Goal: Task Accomplishment & Management: Manage account settings

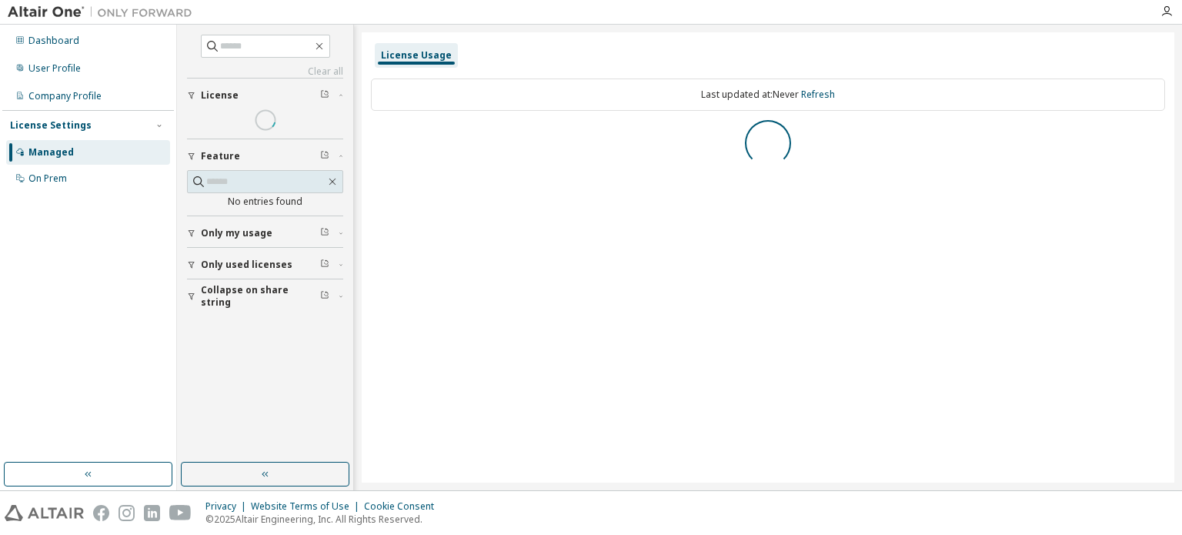
click at [89, 150] on div "Managed" at bounding box center [88, 152] width 164 height 25
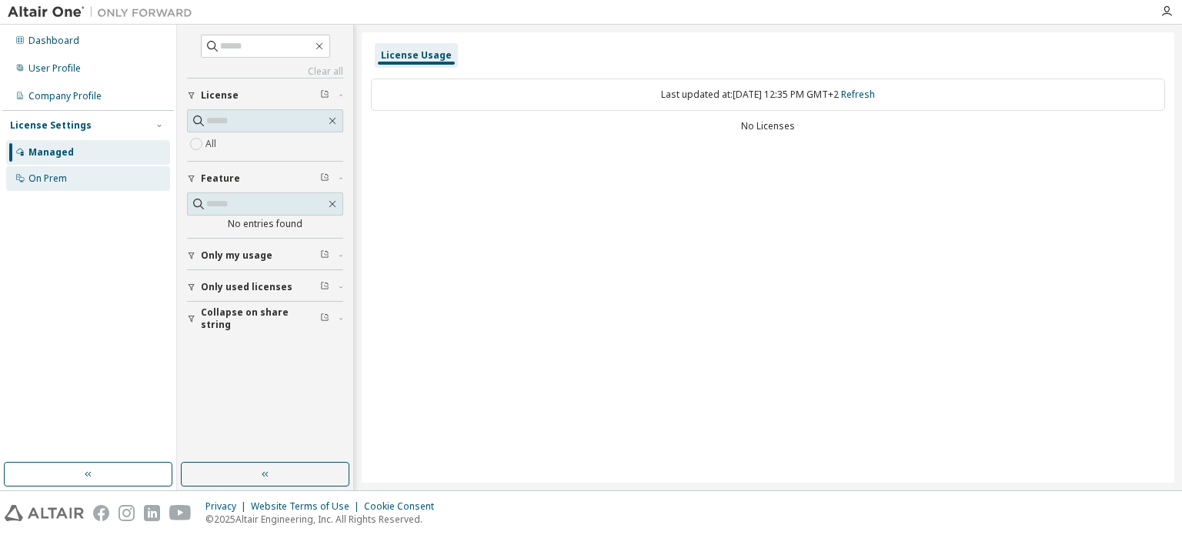
click at [65, 170] on div "On Prem" at bounding box center [88, 178] width 164 height 25
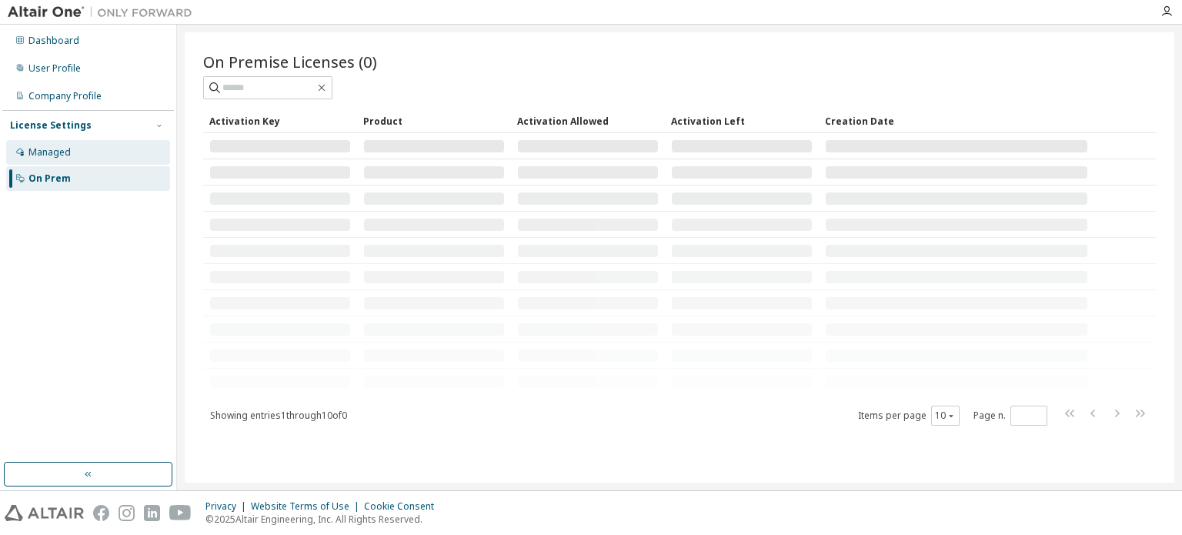
click at [77, 150] on div "Managed" at bounding box center [88, 152] width 164 height 25
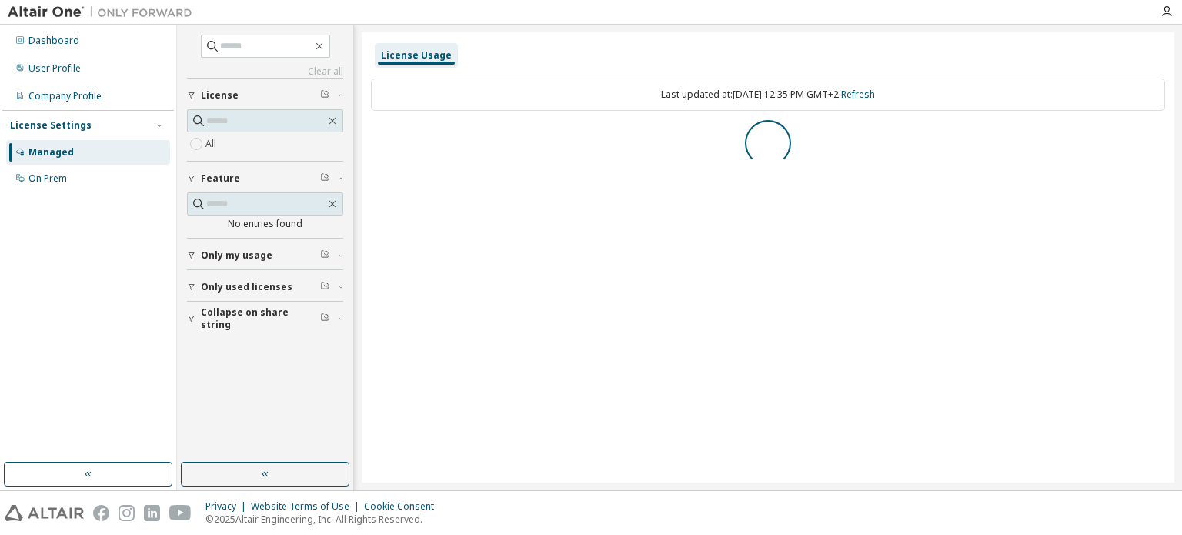
click at [77, 150] on div "Managed" at bounding box center [88, 152] width 164 height 25
click at [875, 95] on link "Refresh" at bounding box center [858, 94] width 34 height 13
click at [74, 48] on div "Dashboard" at bounding box center [88, 40] width 164 height 25
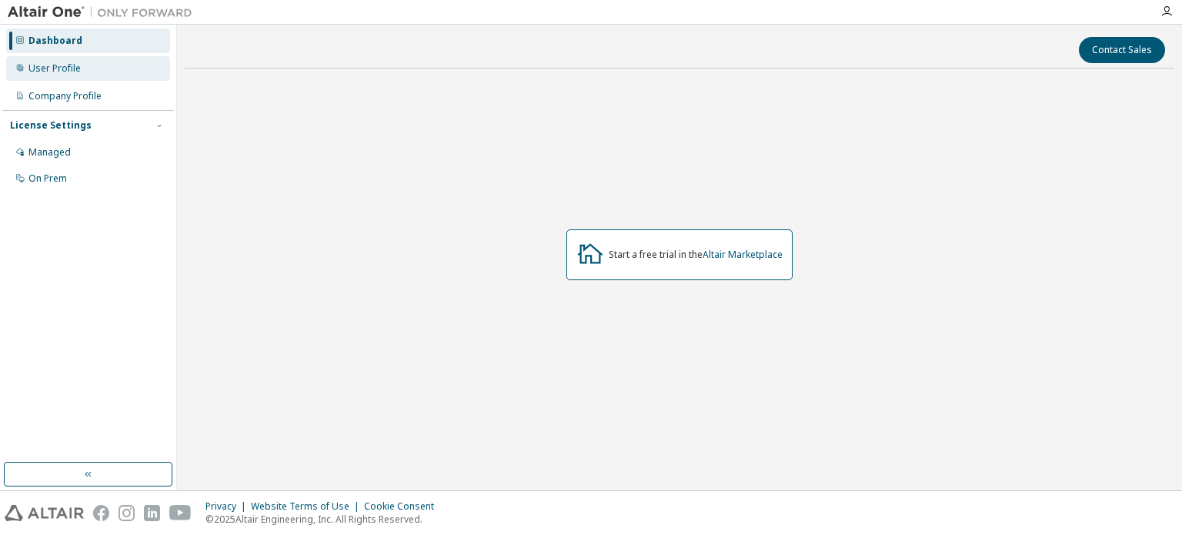
click at [60, 73] on div "User Profile" at bounding box center [54, 68] width 52 height 12
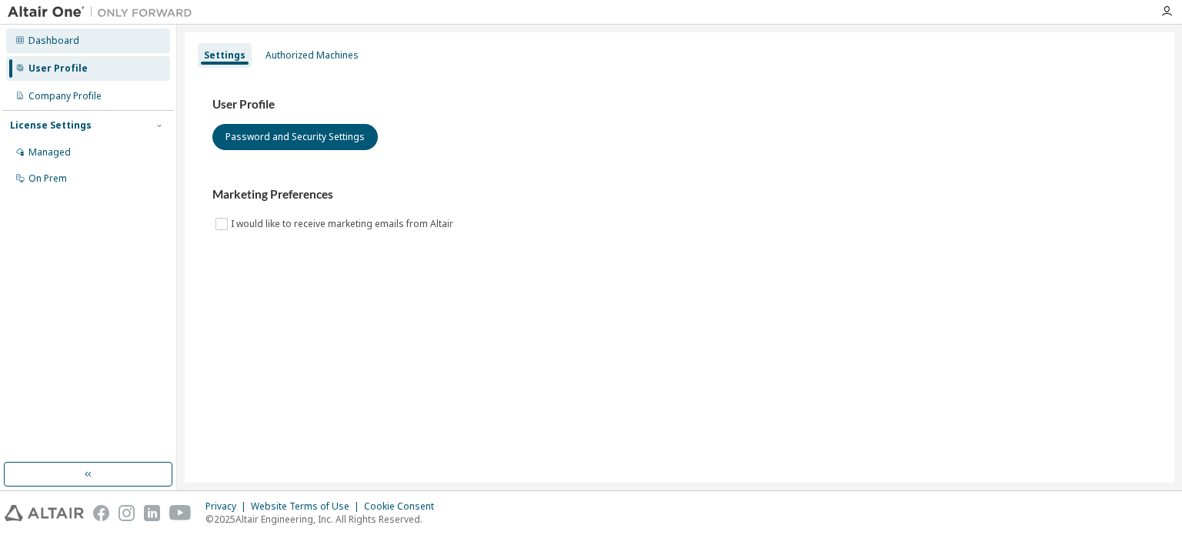
click at [92, 48] on div "Dashboard" at bounding box center [88, 40] width 164 height 25
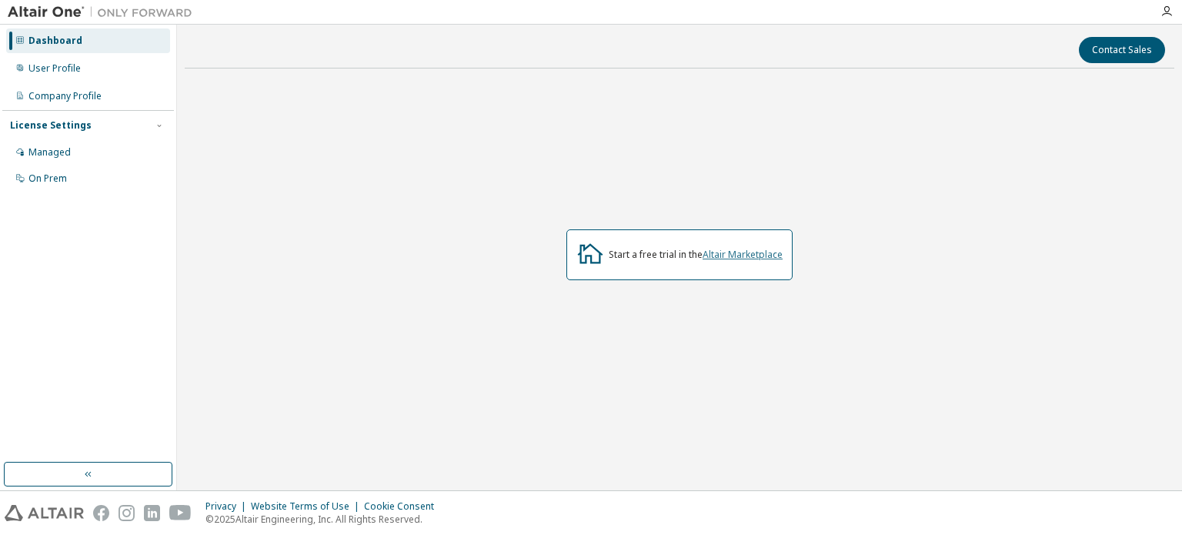
click at [742, 258] on link "Altair Marketplace" at bounding box center [742, 254] width 80 height 13
click at [55, 148] on div "Managed" at bounding box center [49, 152] width 42 height 12
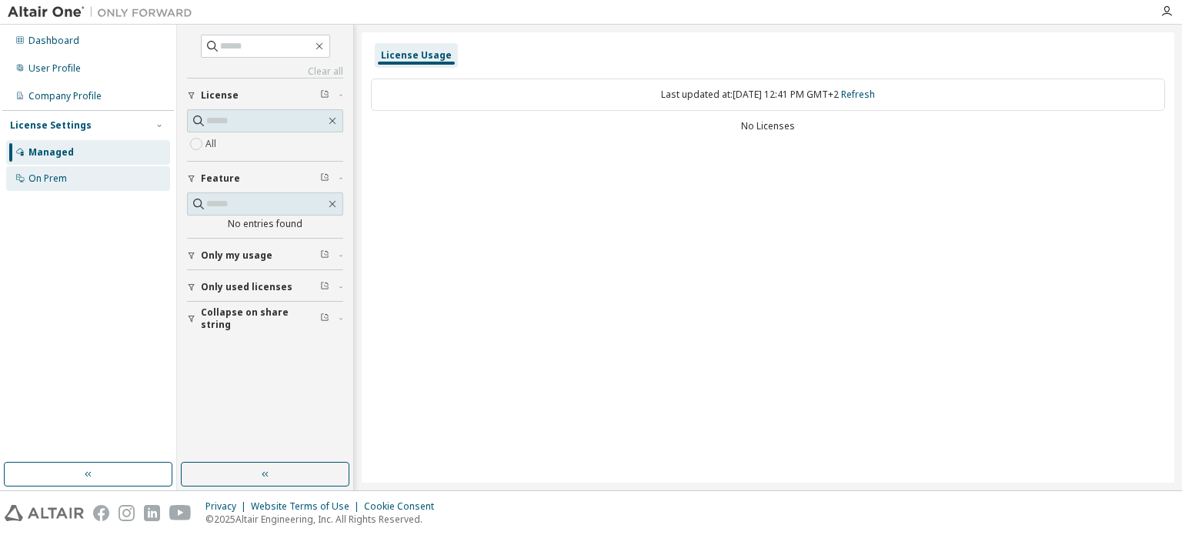
click at [110, 176] on div "On Prem" at bounding box center [88, 178] width 164 height 25
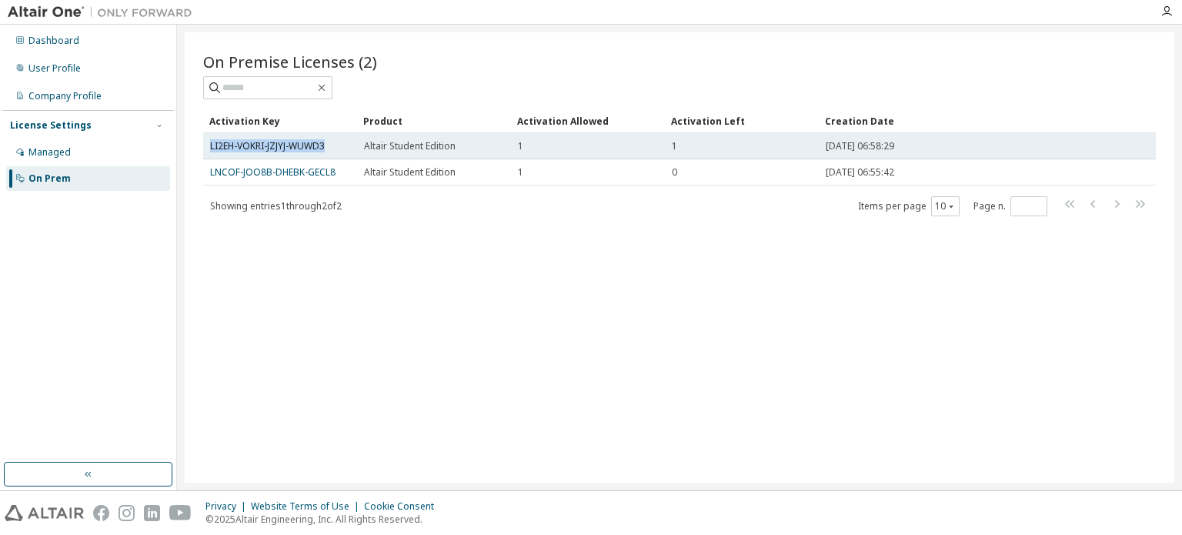
drag, startPoint x: 203, startPoint y: 144, endPoint x: 328, endPoint y: 148, distance: 125.4
click at [328, 148] on td "LI2EH-VOKRI-JZJYJ-WUWD3" at bounding box center [280, 146] width 154 height 26
copy link "LI2EH-VOKRI-JZJYJ-WUWD3"
click at [498, 142] on div "Altair Student Edition" at bounding box center [434, 146] width 140 height 12
click at [722, 148] on div "0" at bounding box center [742, 146] width 140 height 12
